Goal: Transaction & Acquisition: Purchase product/service

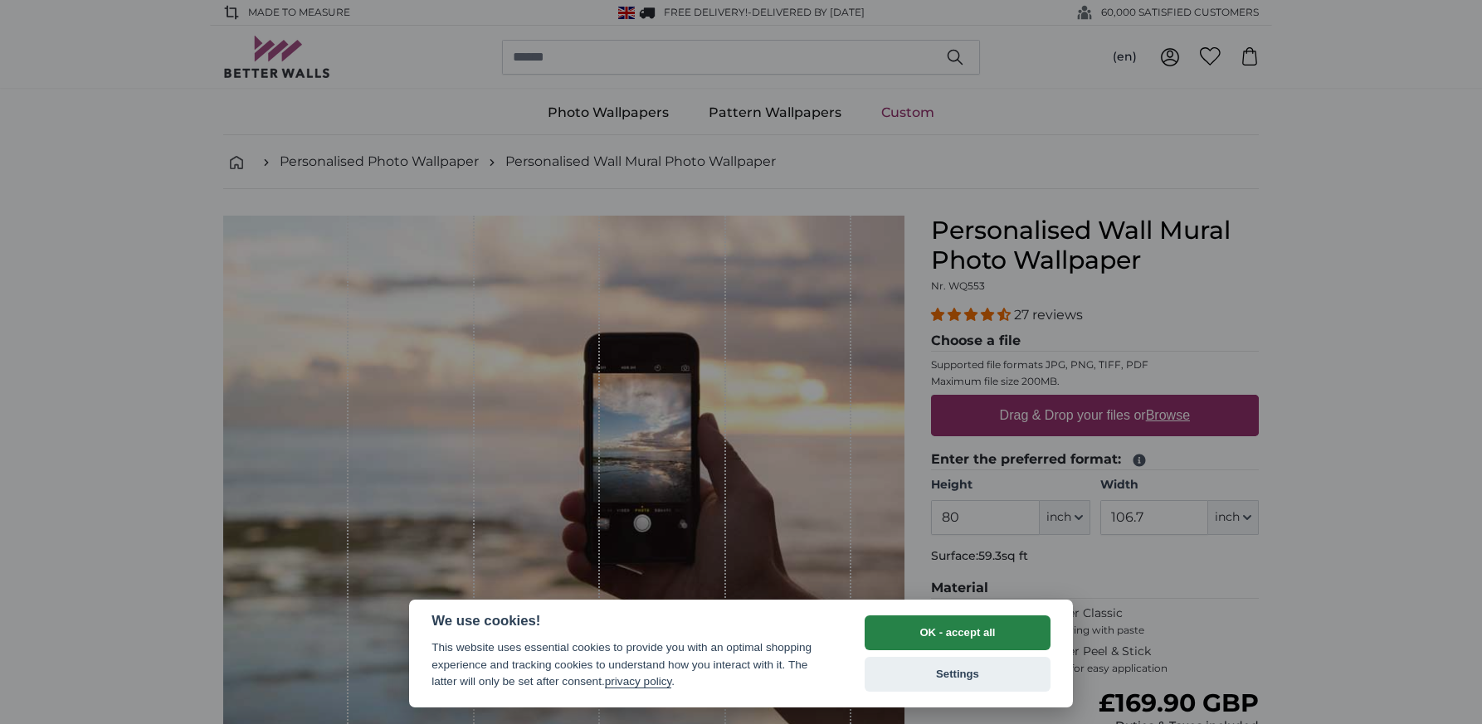
click at [913, 640] on button "OK - accept all" at bounding box center [957, 633] width 186 height 35
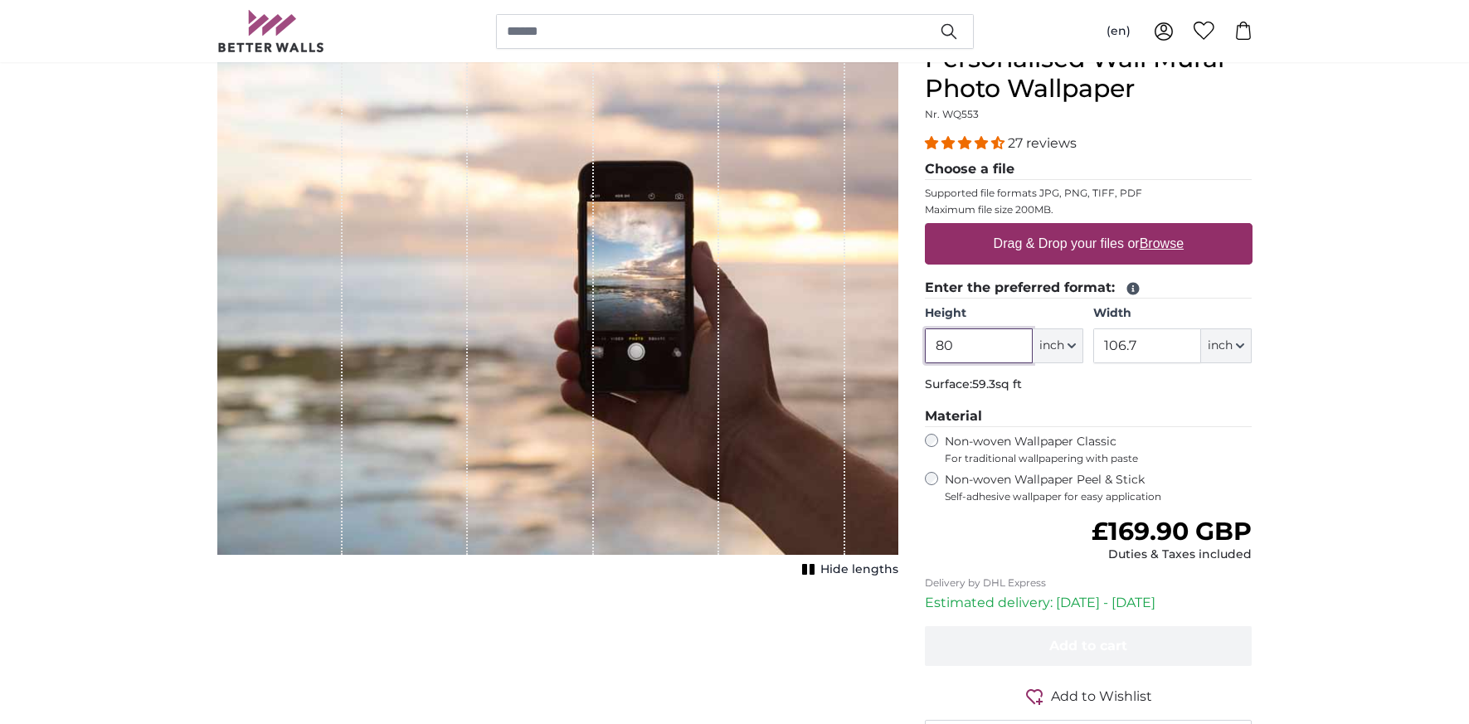
scroll to position [222, 0]
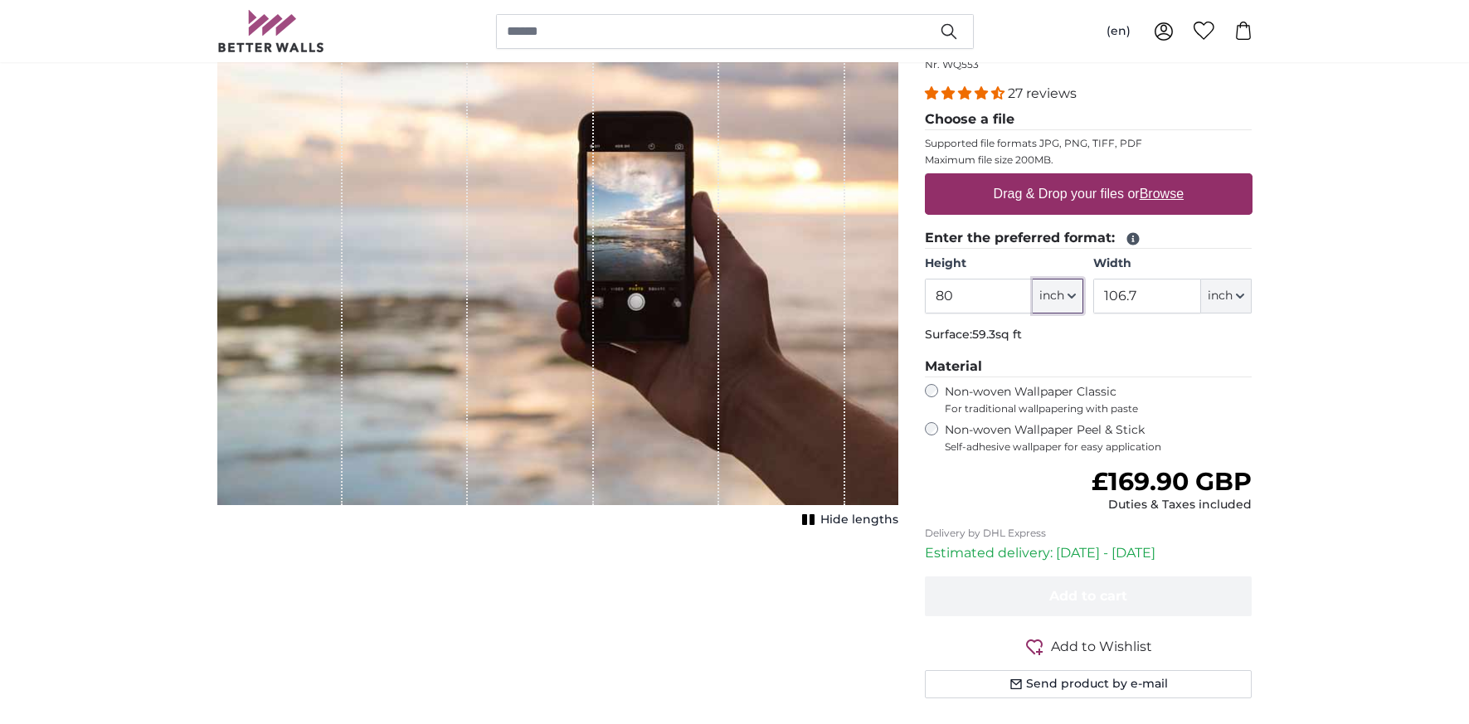
click at [1072, 289] on button "inch" at bounding box center [1058, 296] width 51 height 35
click at [1032, 395] on link "Feet (ft. in.)" at bounding box center [1058, 400] width 146 height 30
type input "6"
type input "*"
type input "8"
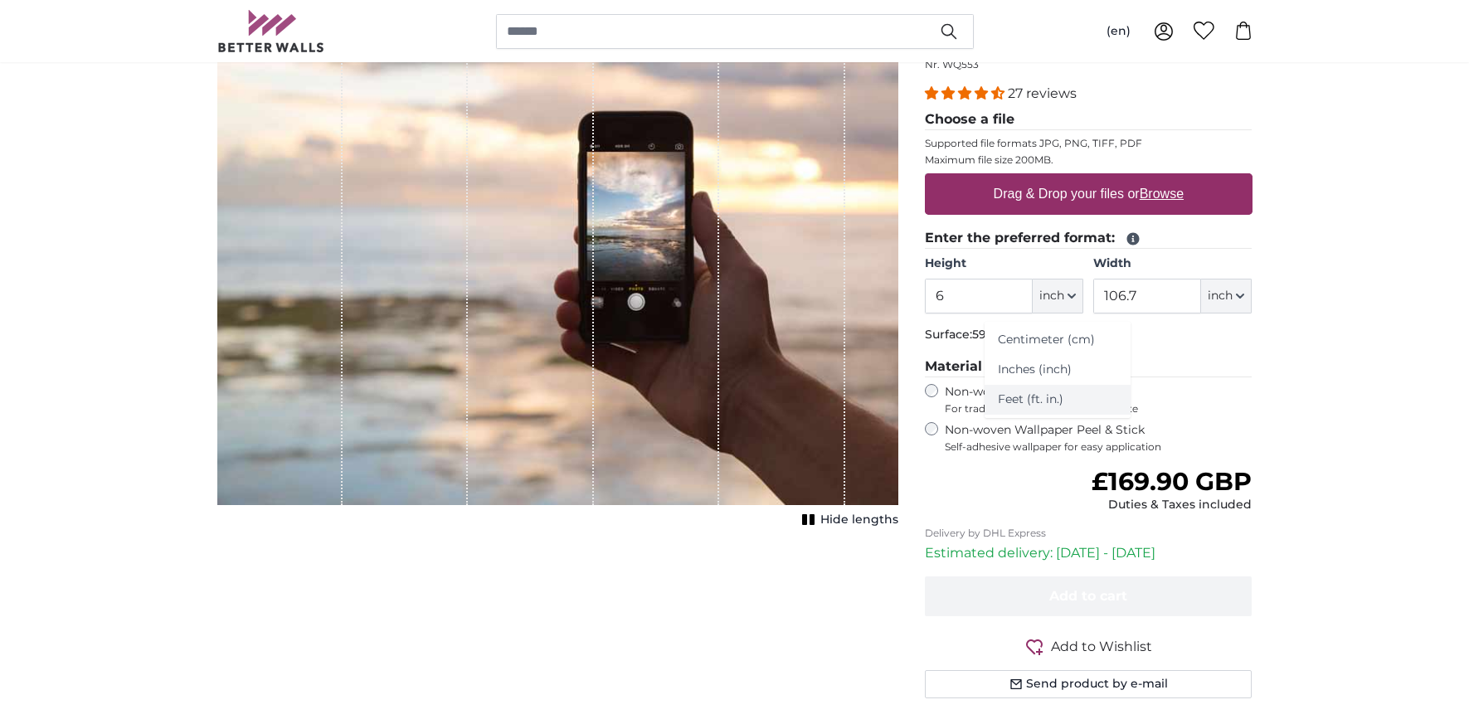
type input "****"
drag, startPoint x: 957, startPoint y: 296, endPoint x: 912, endPoint y: 302, distance: 46.0
click at [913, 302] on div "Personalised Wall Mural Photo Wallpaper Nr. WQ553 27 reviews Choose a file Supp…" at bounding box center [1089, 366] width 354 height 744
type input "11"
drag, startPoint x: 1028, startPoint y: 298, endPoint x: 953, endPoint y: 305, distance: 75.0
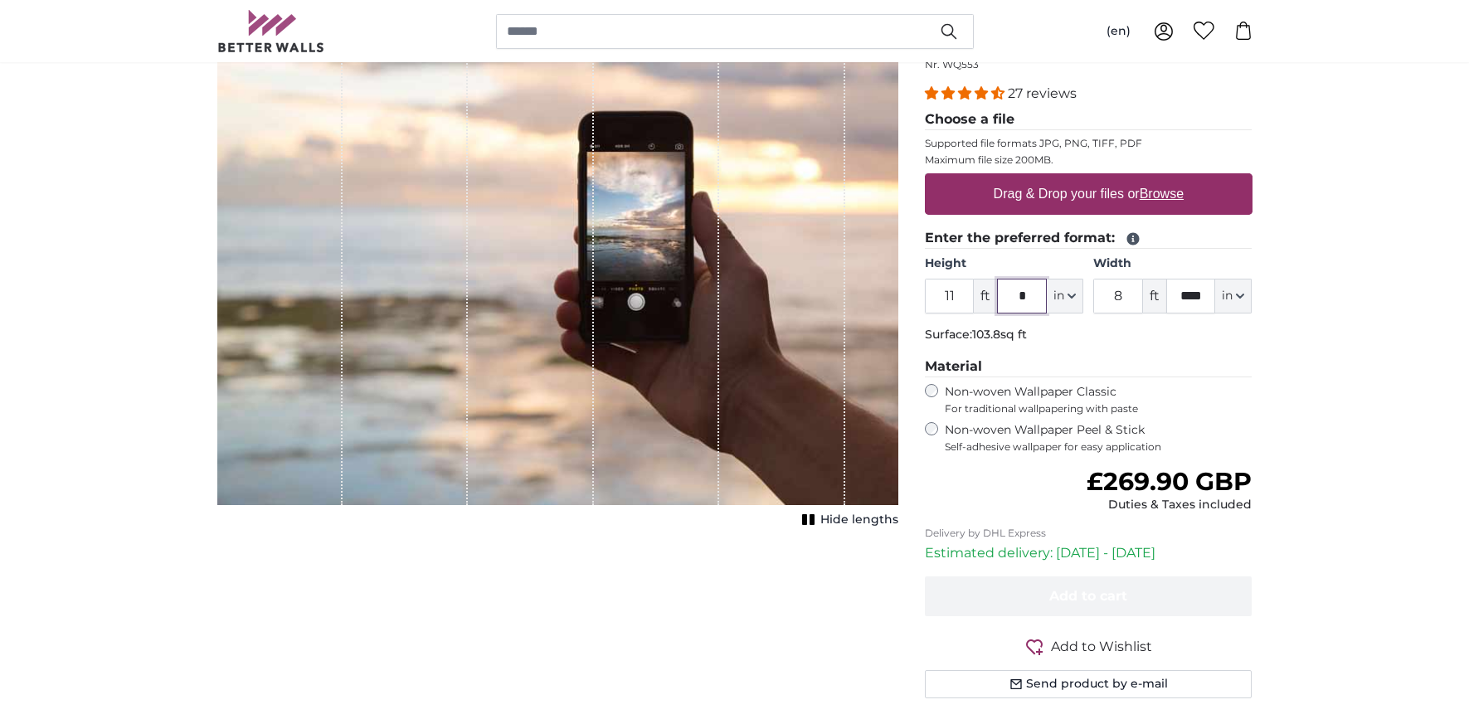
click at [953, 305] on div "11 ft * in Centimeter (cm) Inches (inch) Feet (ft. in.)" at bounding box center [1004, 296] width 158 height 35
type input "*"
click at [1125, 298] on input "8" at bounding box center [1118, 296] width 50 height 35
drag, startPoint x: 1124, startPoint y: 300, endPoint x: 1107, endPoint y: 300, distance: 17.4
click at [1107, 300] on input "8" at bounding box center [1118, 296] width 50 height 35
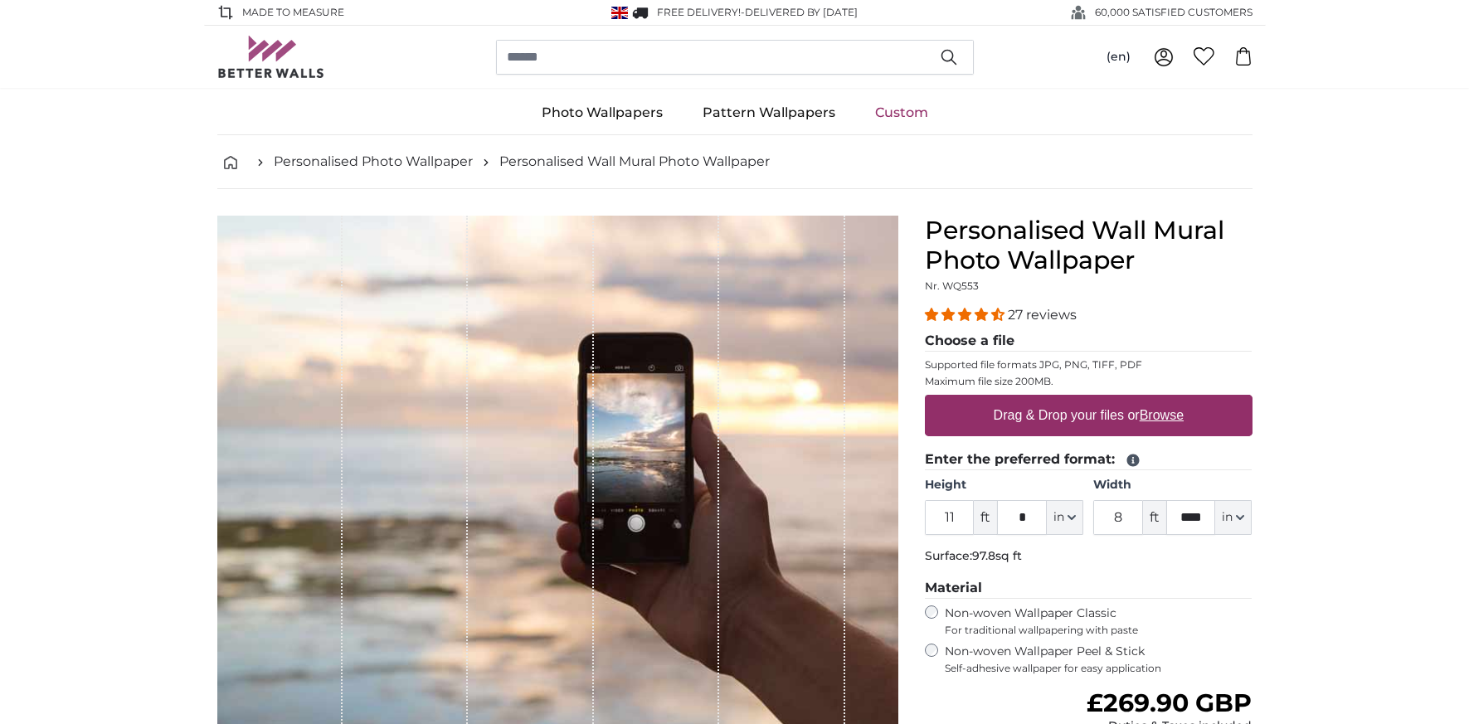
scroll to position [222, 0]
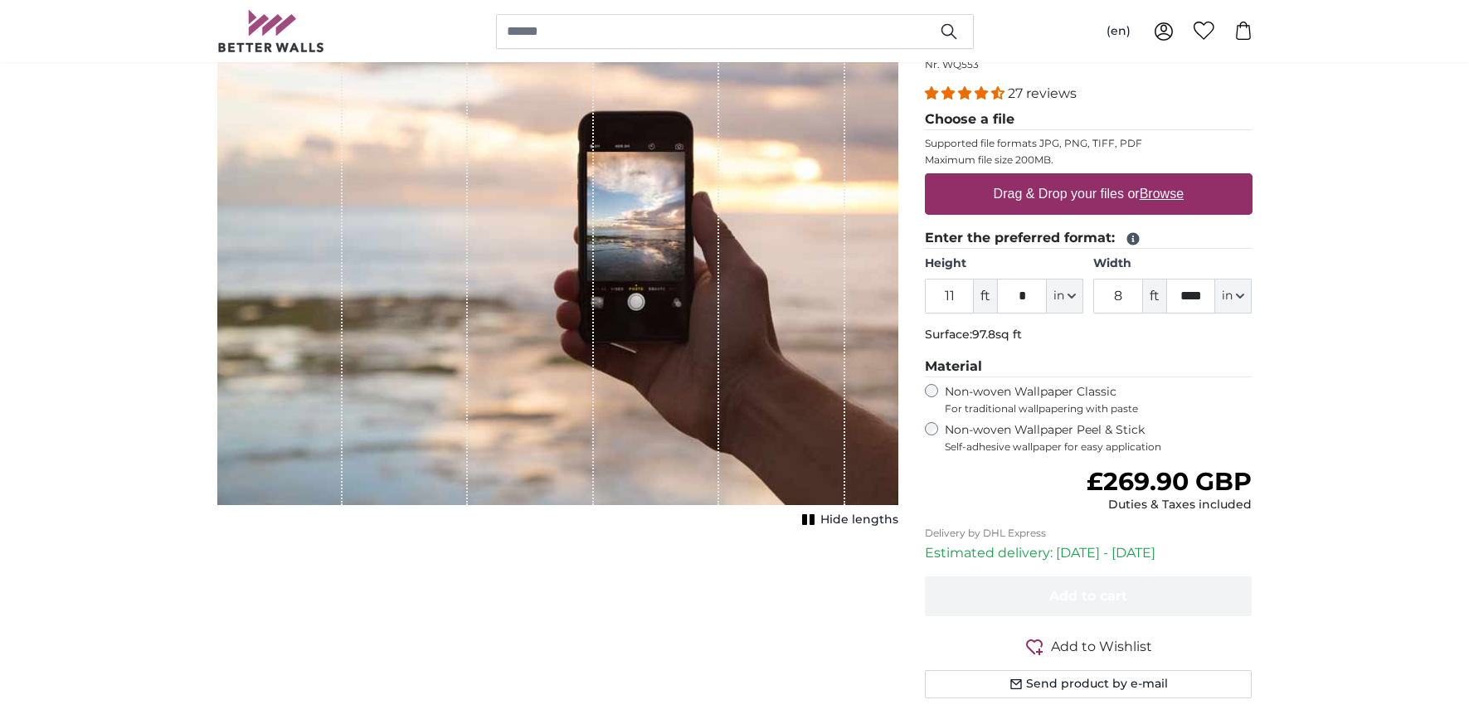
click at [811, 519] on icon "1 of 1" at bounding box center [809, 520] width 17 height 12
click at [805, 519] on icon "1 of 1" at bounding box center [803, 520] width 17 height 12
